Goal: Task Accomplishment & Management: Manage account settings

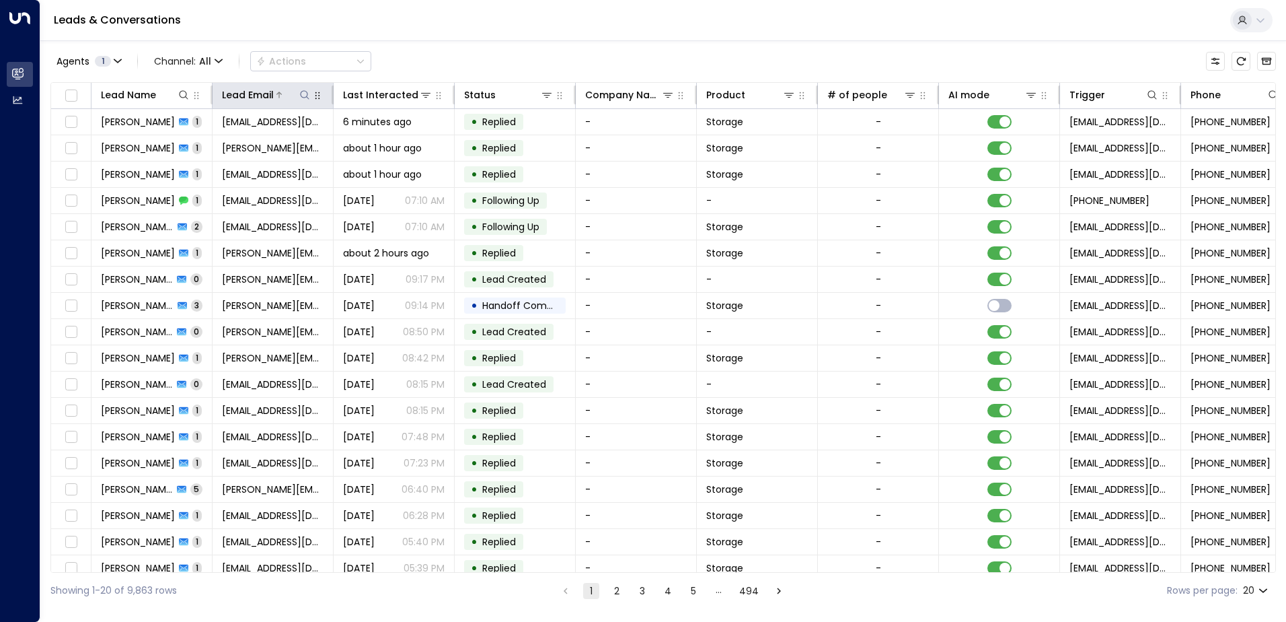
click at [307, 99] on icon at bounding box center [304, 94] width 11 height 11
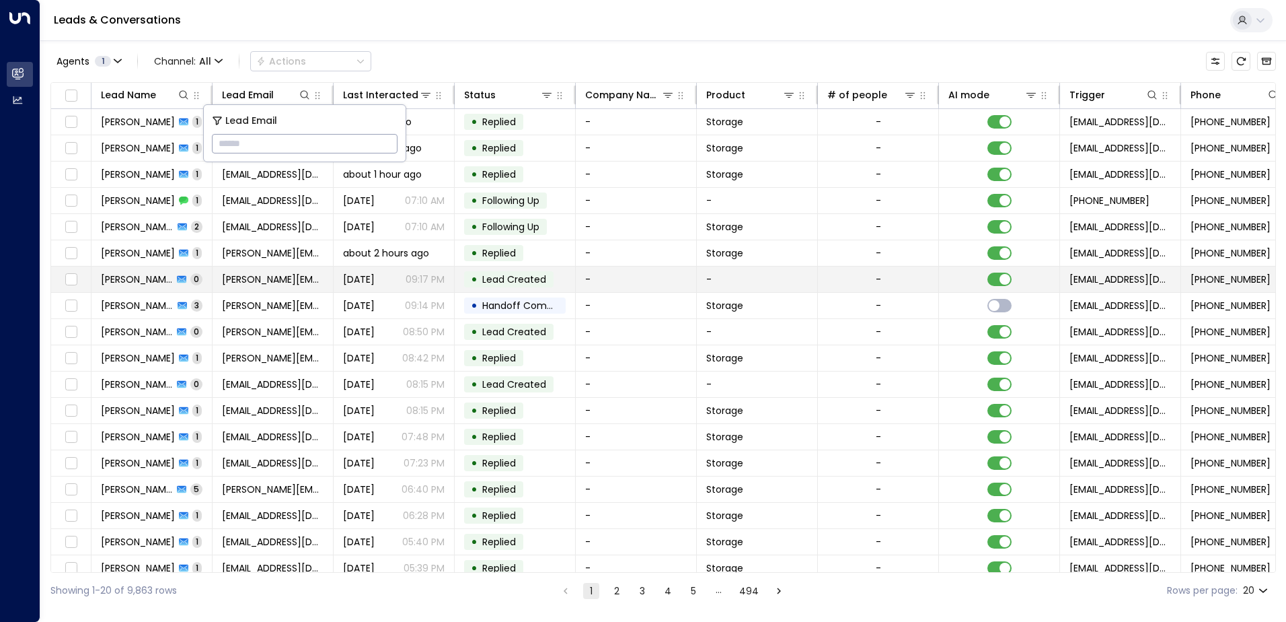
type input "**********"
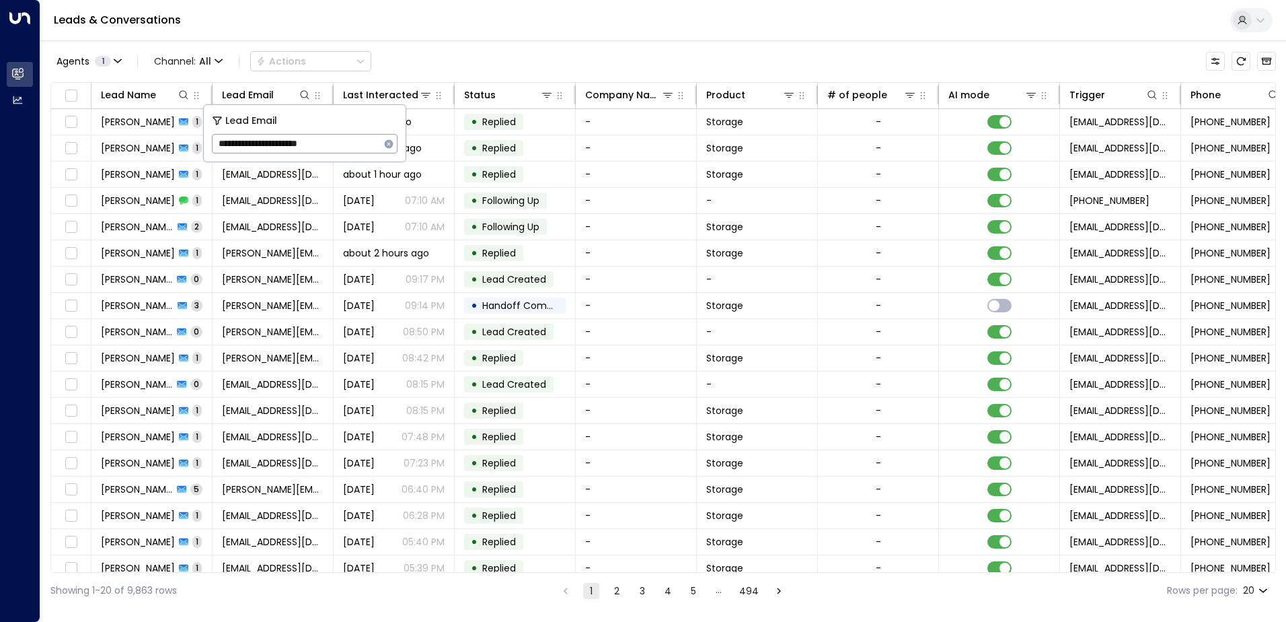
click at [494, 31] on div "Leads & Conversations" at bounding box center [663, 20] width 1246 height 41
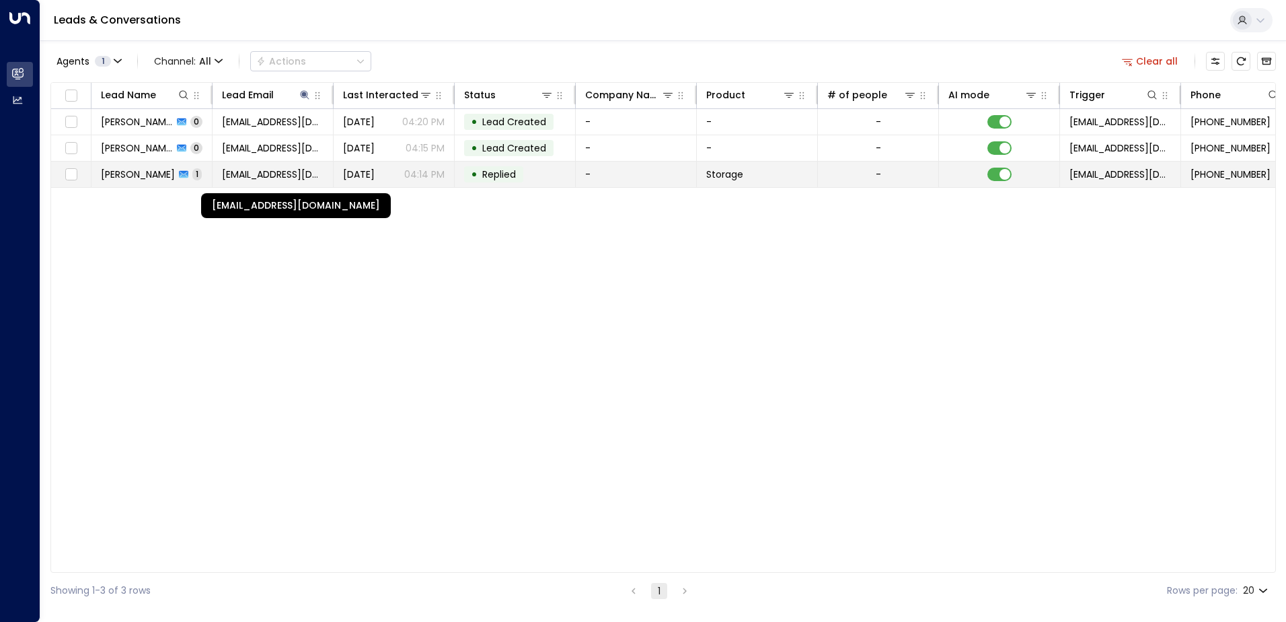
click at [247, 178] on span "[EMAIL_ADDRESS][DOMAIN_NAME]" at bounding box center [273, 173] width 102 height 13
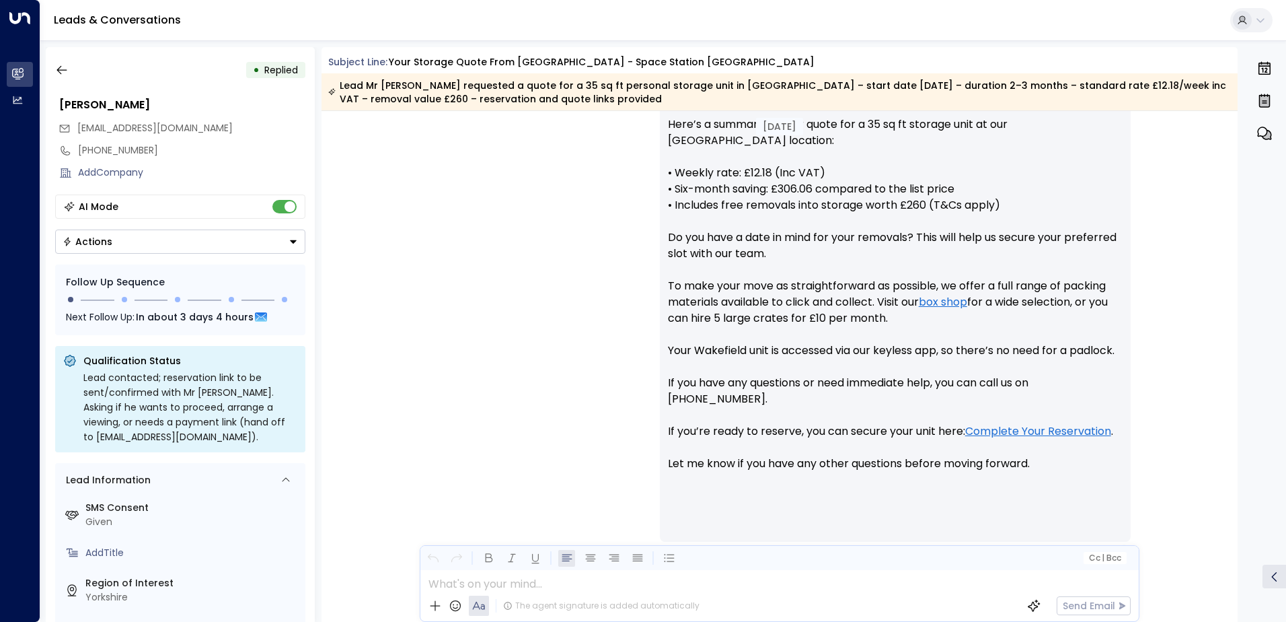
scroll to position [576, 0]
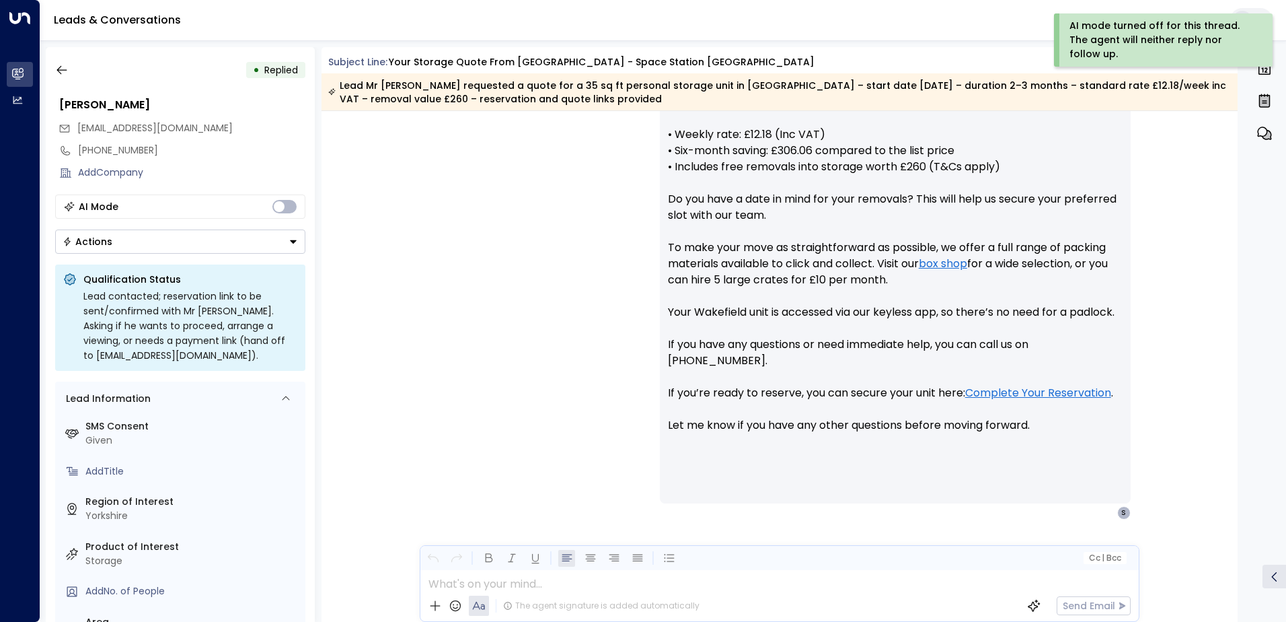
click at [293, 243] on icon "Button group with a nested menu" at bounding box center [293, 241] width 7 height 3
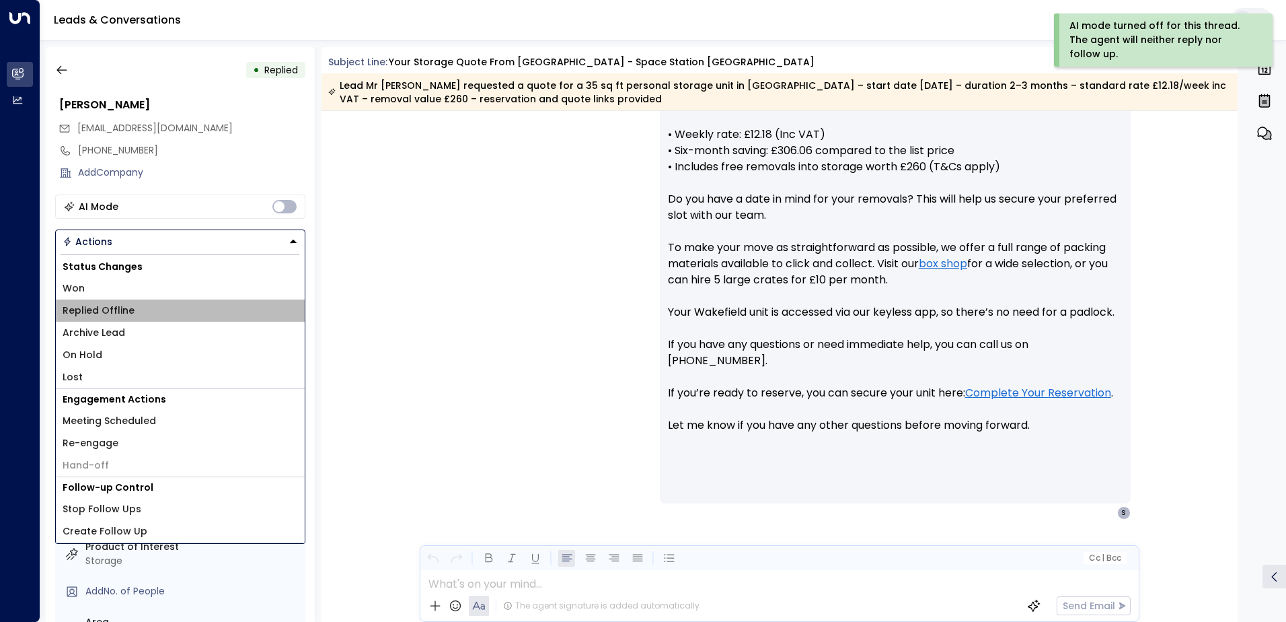
click at [112, 307] on span "Replied Offline" at bounding box center [99, 310] width 72 height 14
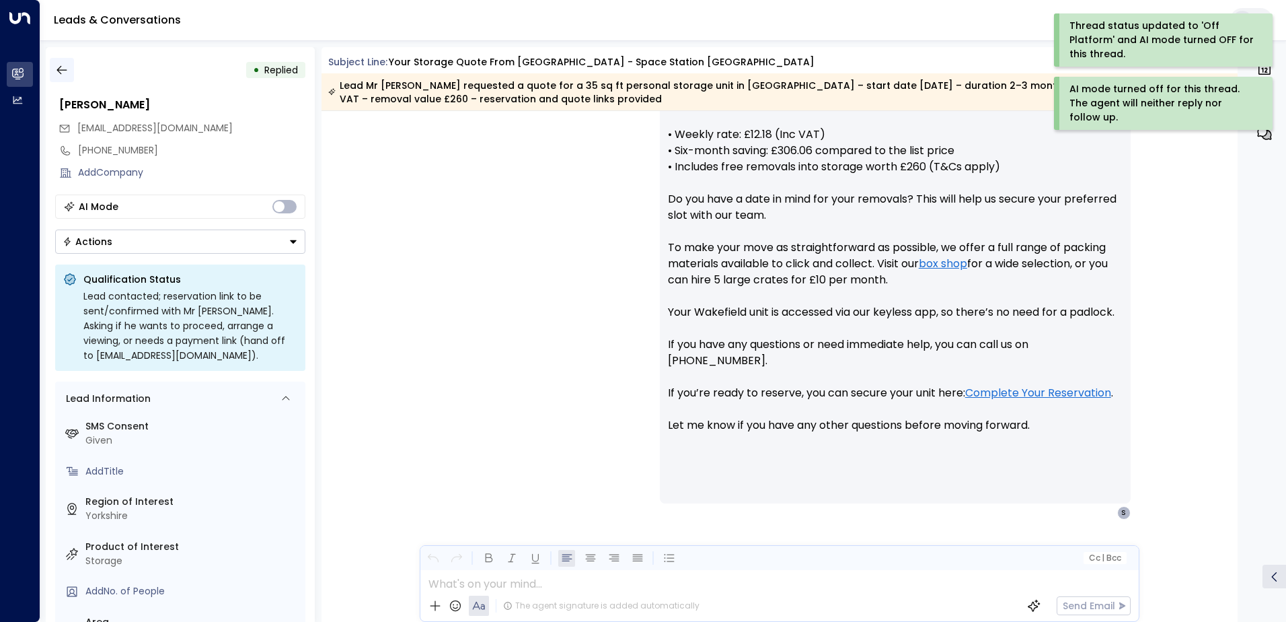
click at [63, 74] on icon "button" at bounding box center [61, 69] width 13 height 13
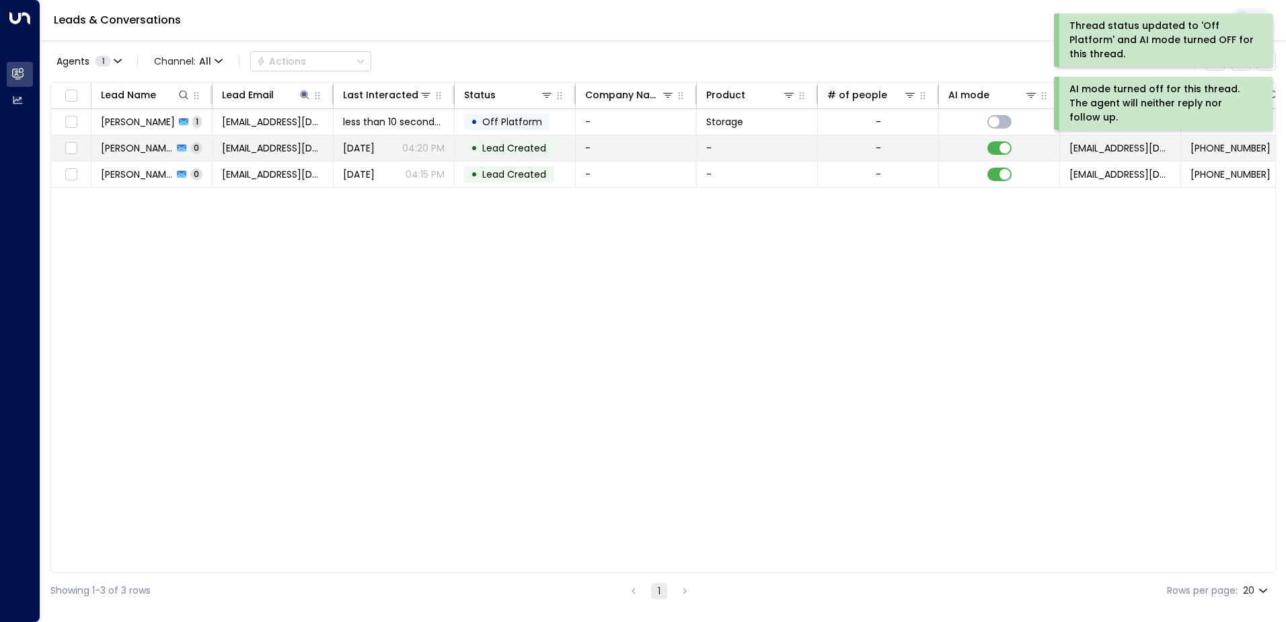
click at [190, 149] on span "0" at bounding box center [196, 147] width 12 height 11
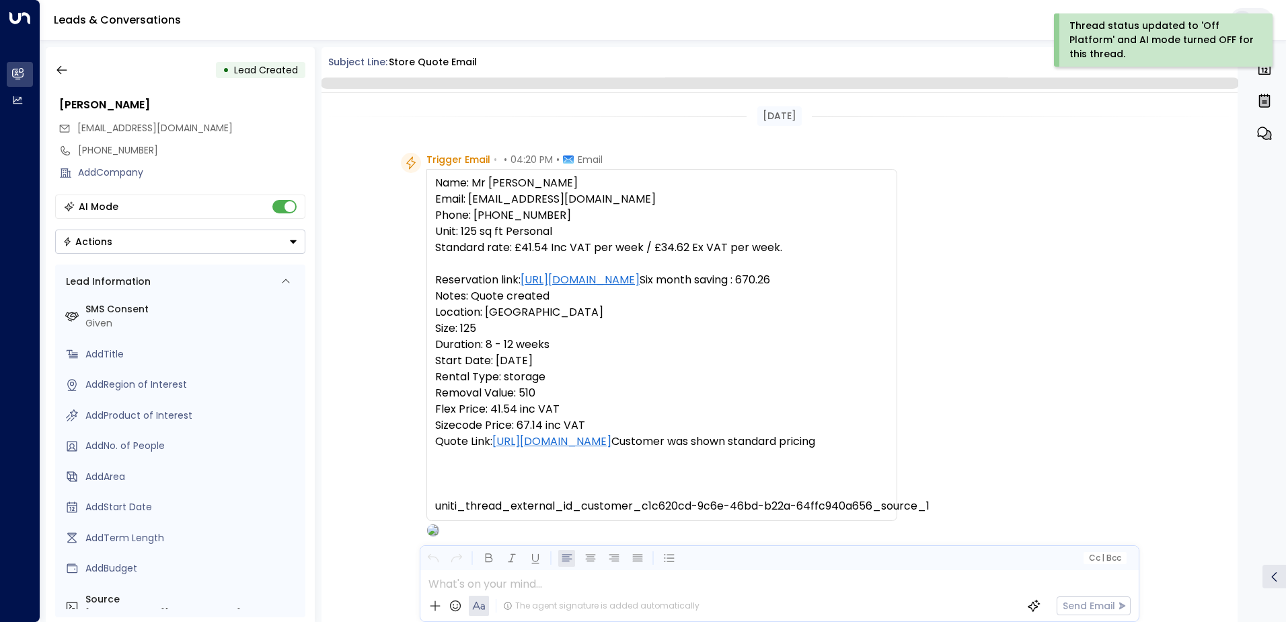
scroll to position [82, 0]
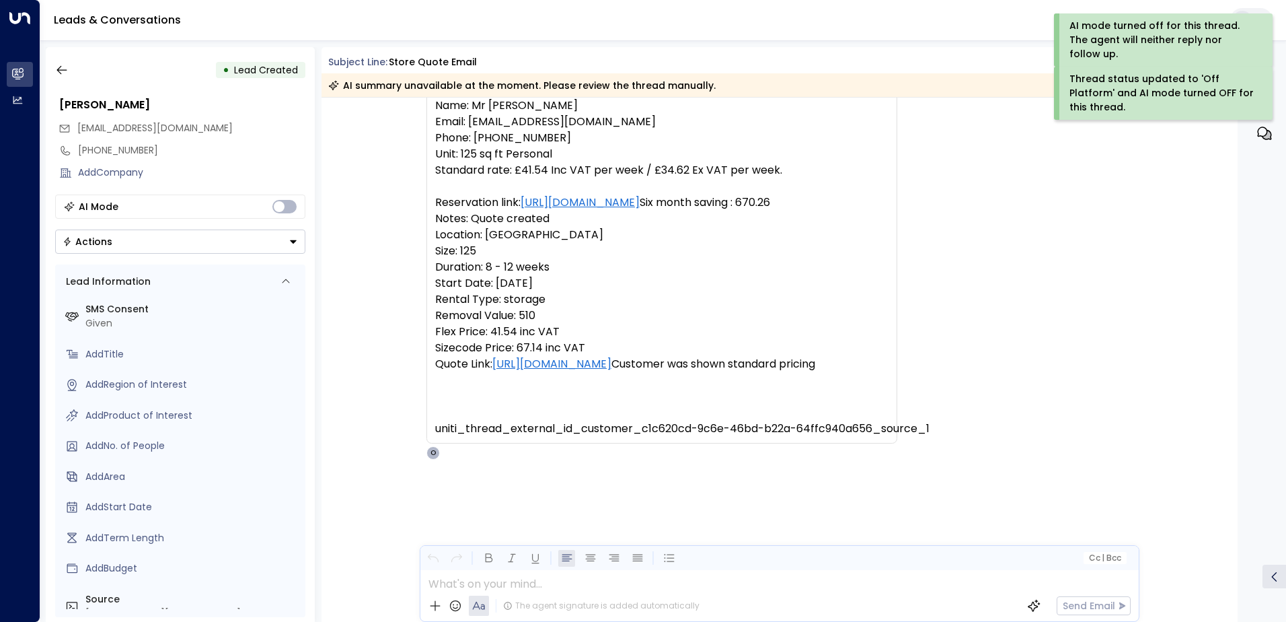
click at [295, 243] on icon "Button group with a nested menu" at bounding box center [293, 241] width 9 height 9
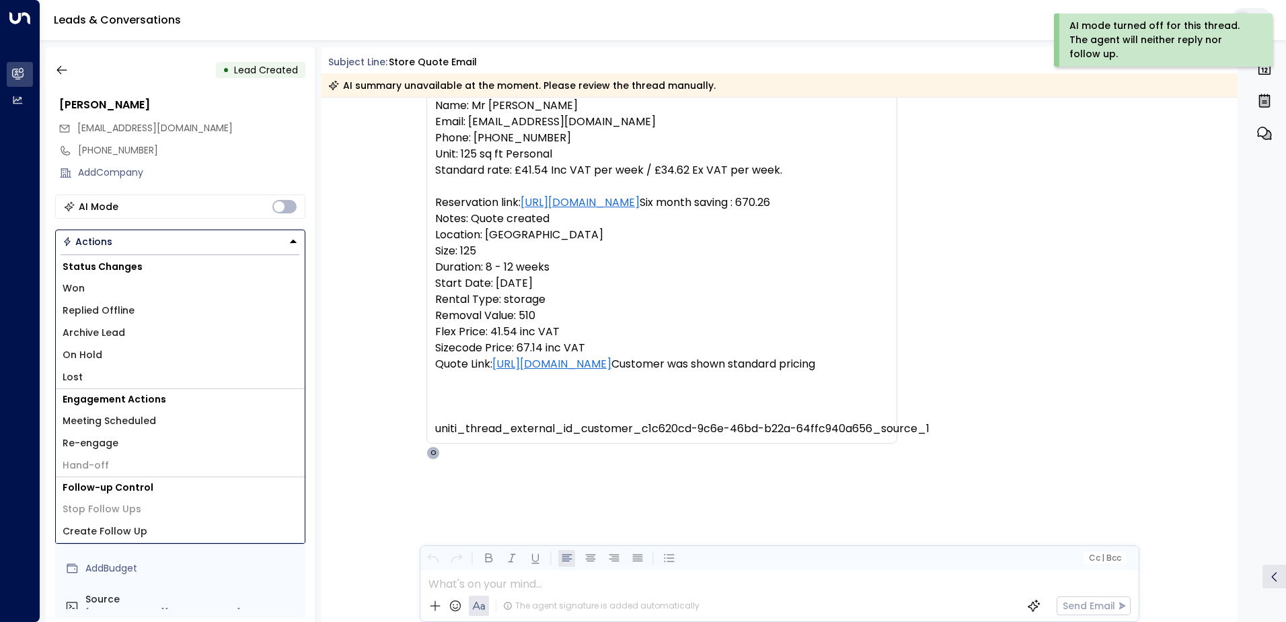
click at [143, 307] on li "Replied Offline" at bounding box center [180, 310] width 249 height 22
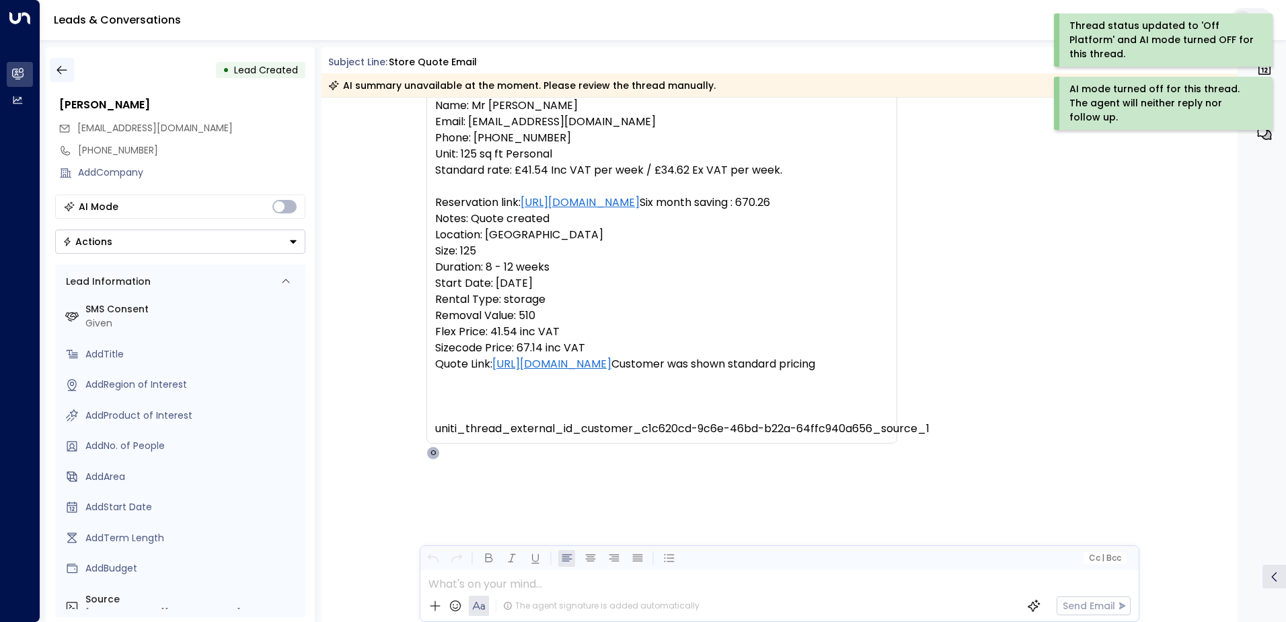
click at [65, 73] on icon "button" at bounding box center [61, 69] width 13 height 13
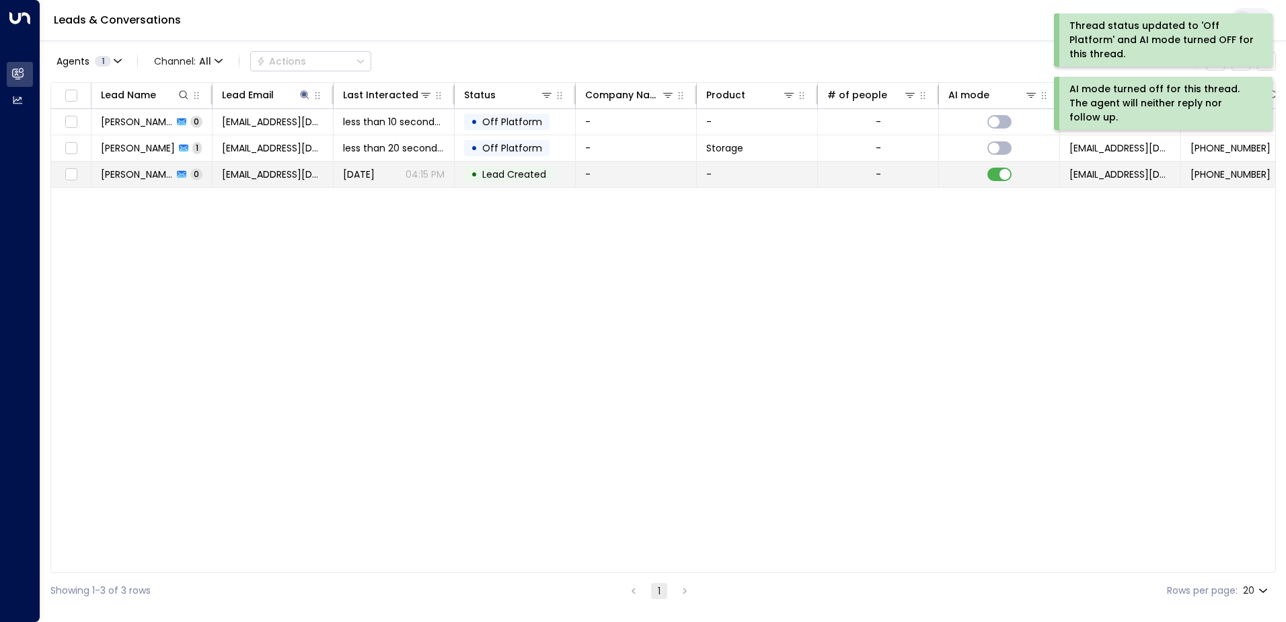
click at [157, 180] on span "[PERSON_NAME]" at bounding box center [137, 173] width 72 height 13
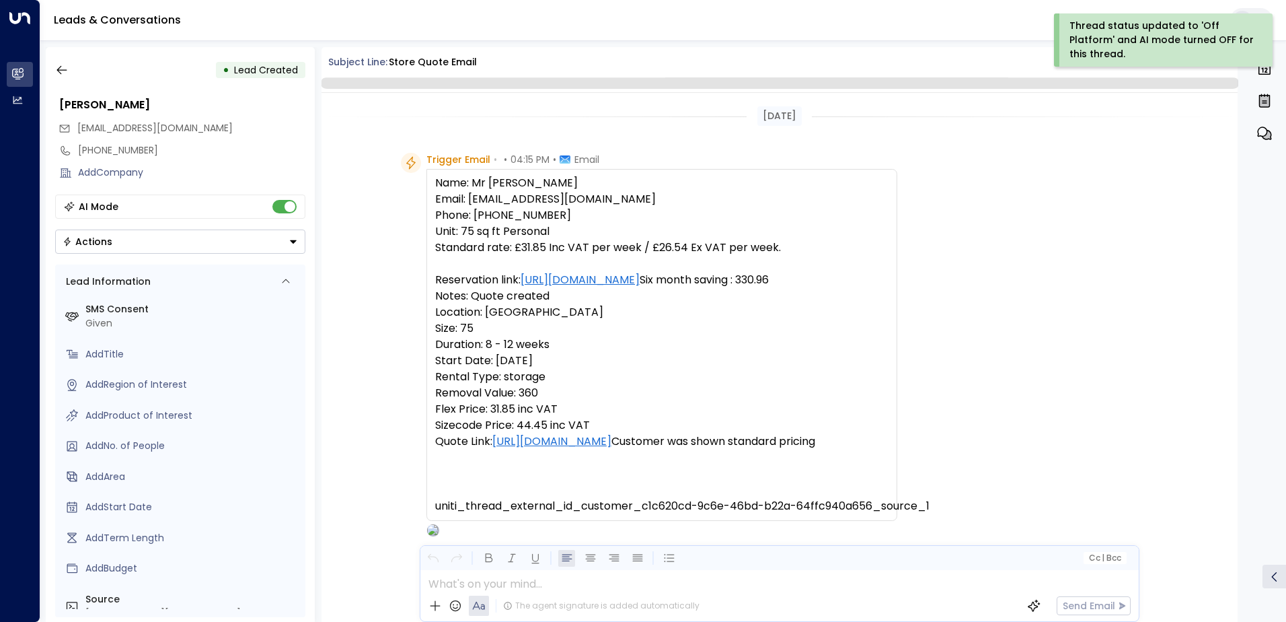
scroll to position [82, 0]
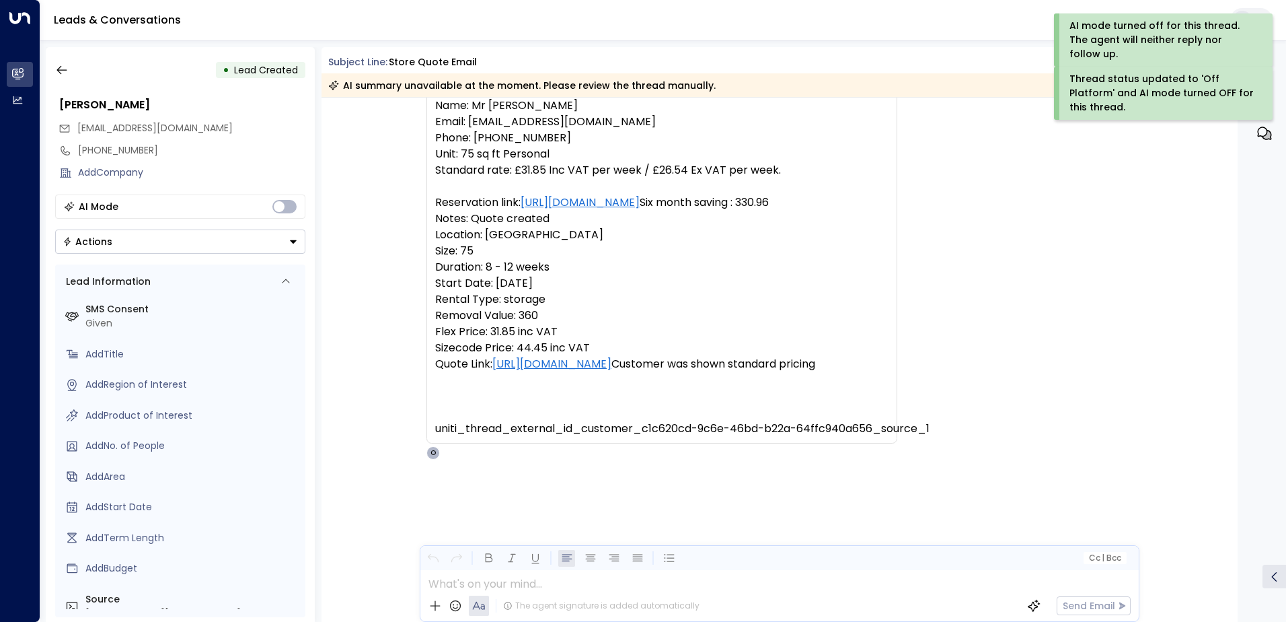
click at [292, 237] on icon "Button group with a nested menu" at bounding box center [293, 241] width 9 height 9
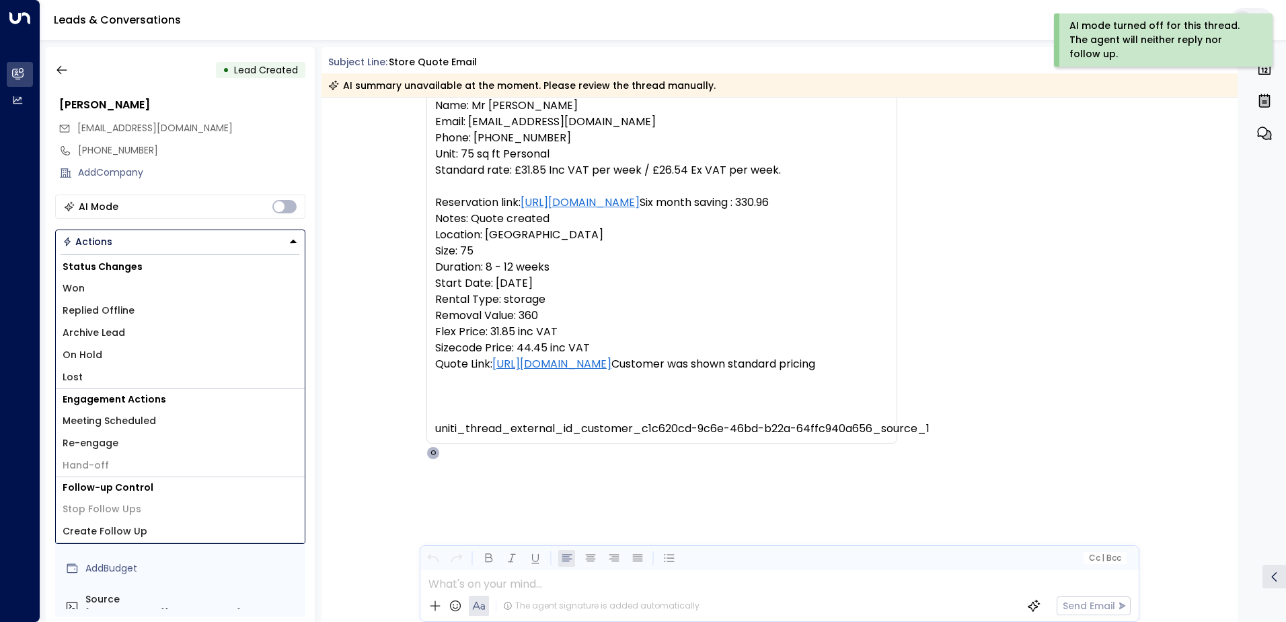
click at [369, 265] on div "Trigger Email • • 04:15 PM • Email Name: Mr [PERSON_NAME] Email: [EMAIL_ADDRESS…" at bounding box center [780, 334] width 917 height 519
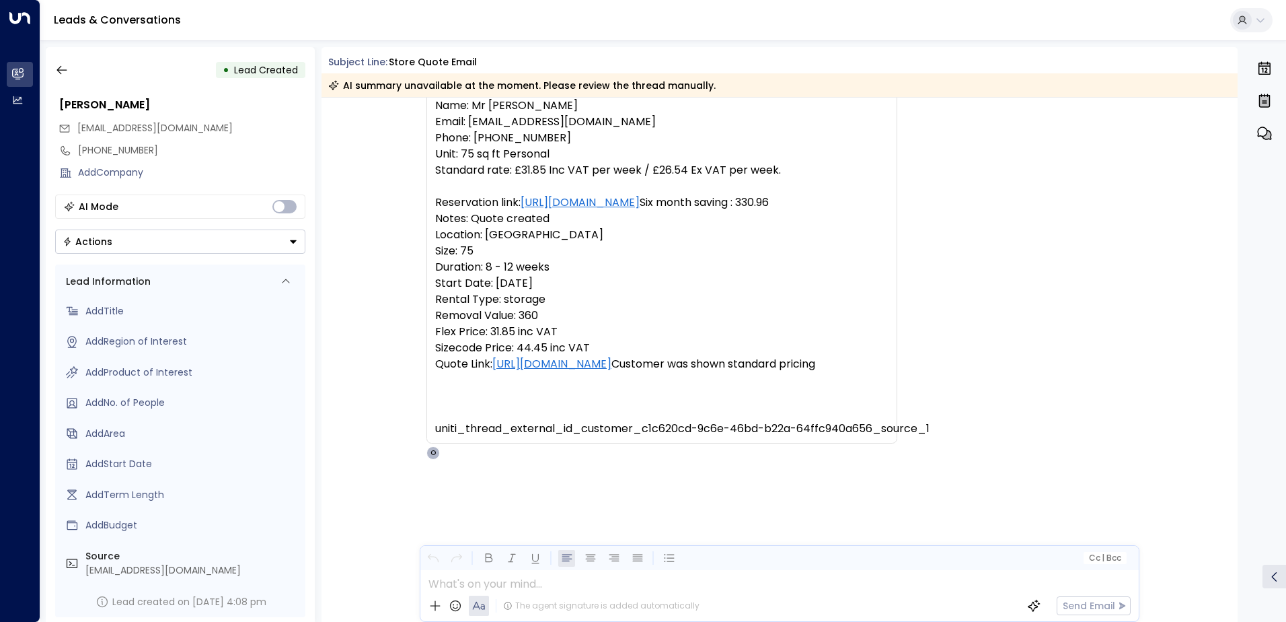
click at [292, 242] on icon "Button group with a nested menu" at bounding box center [293, 241] width 7 height 3
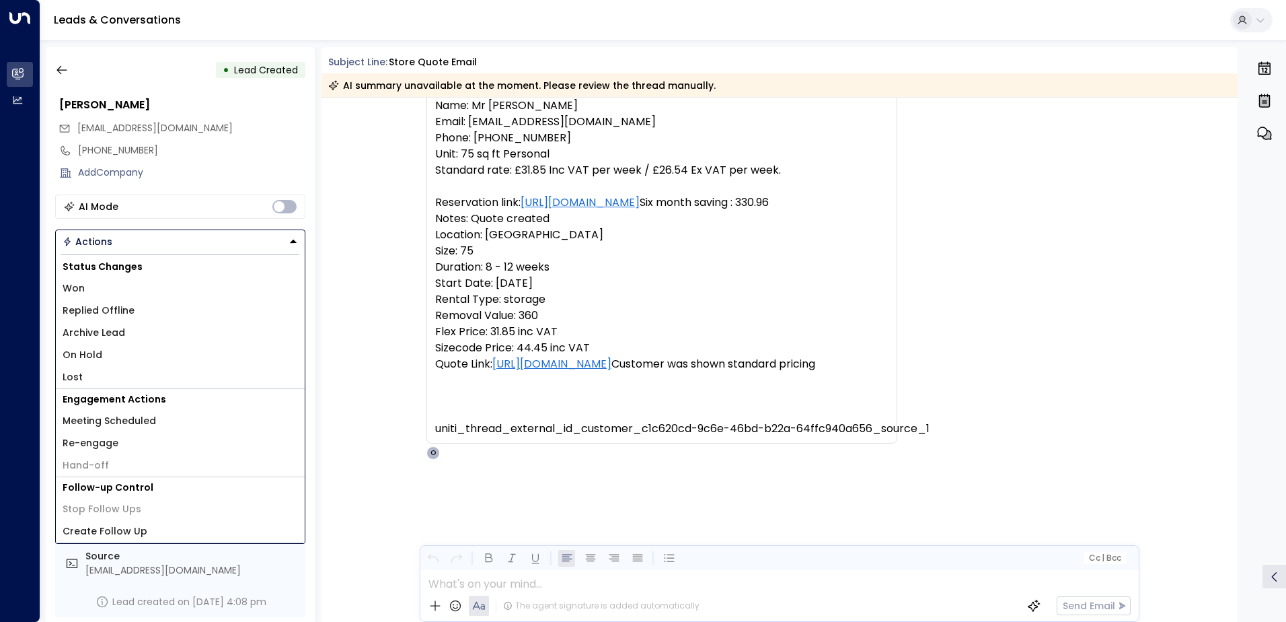
click at [138, 304] on li "Replied Offline" at bounding box center [180, 310] width 249 height 22
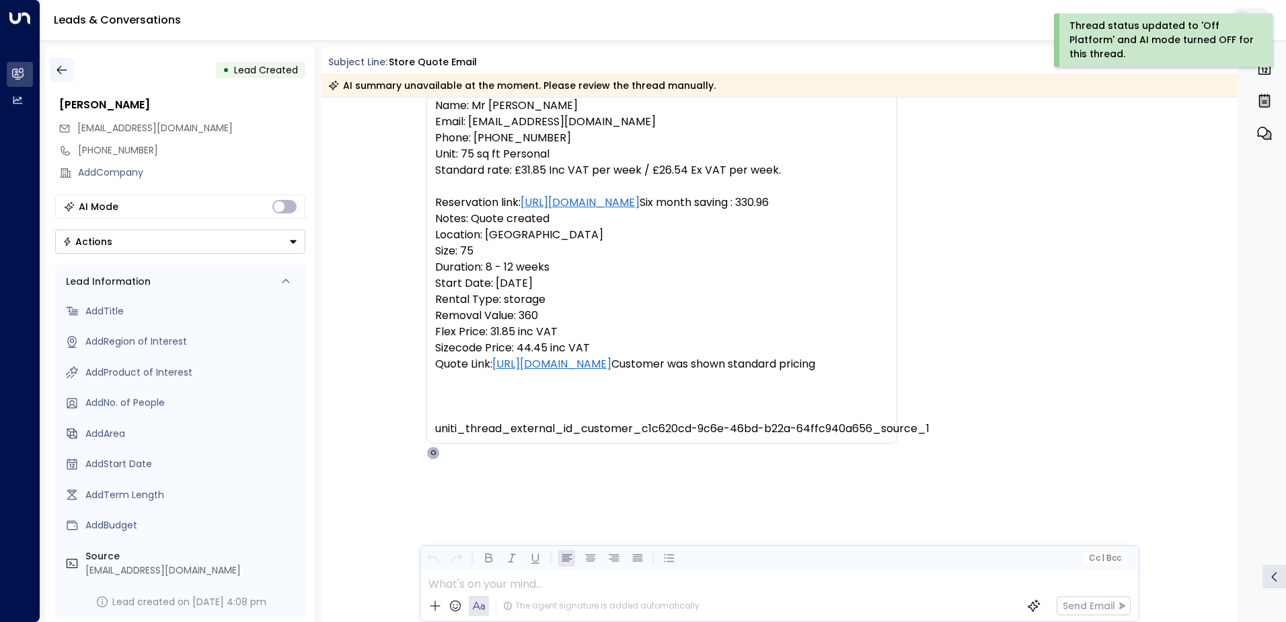
click at [61, 67] on icon "button" at bounding box center [61, 69] width 13 height 13
